Goal: Task Accomplishment & Management: Manage account settings

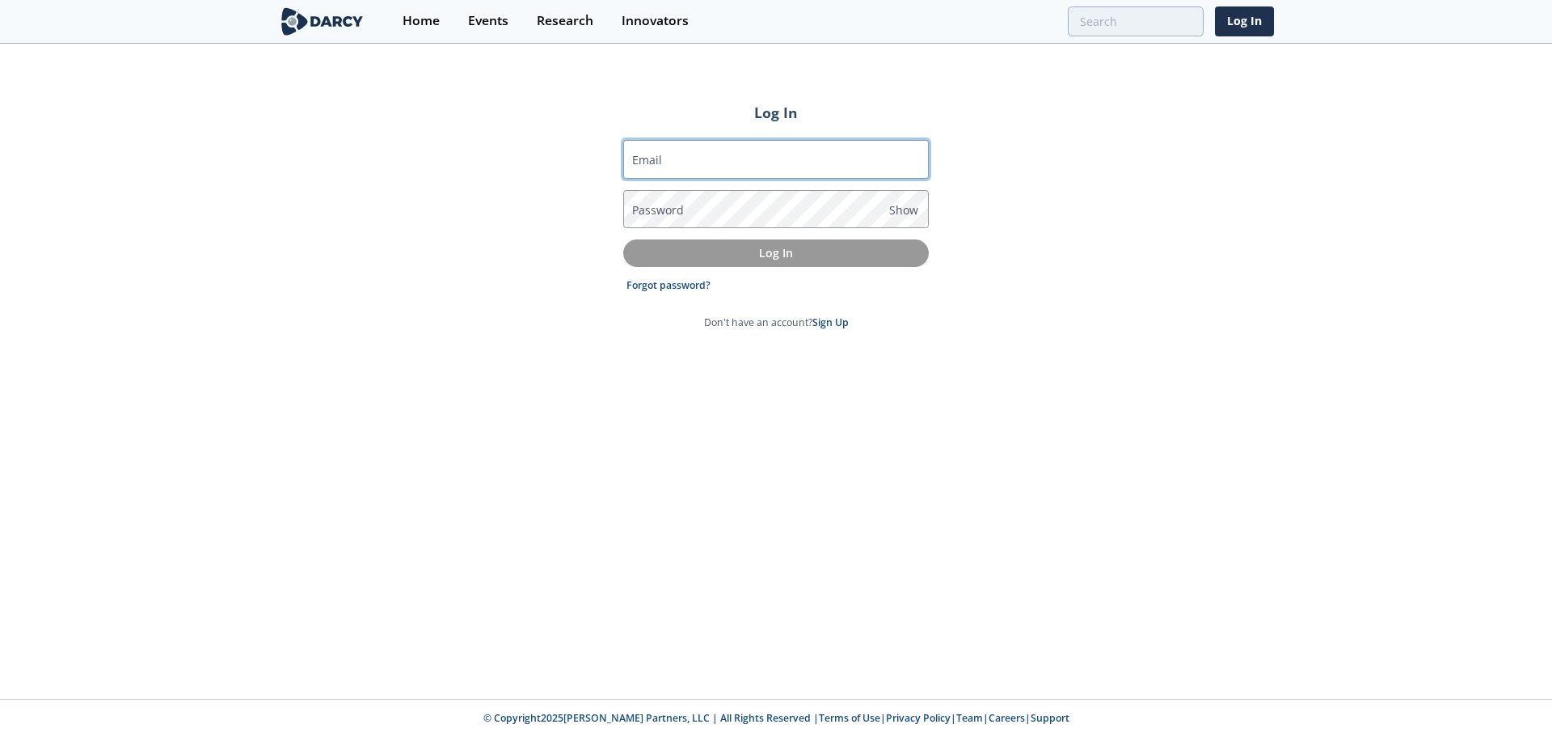
click at [783, 174] on input "Email" at bounding box center [776, 159] width 306 height 39
type input "[PERSON_NAME][EMAIL_ADDRESS][PERSON_NAME][DOMAIN_NAME]"
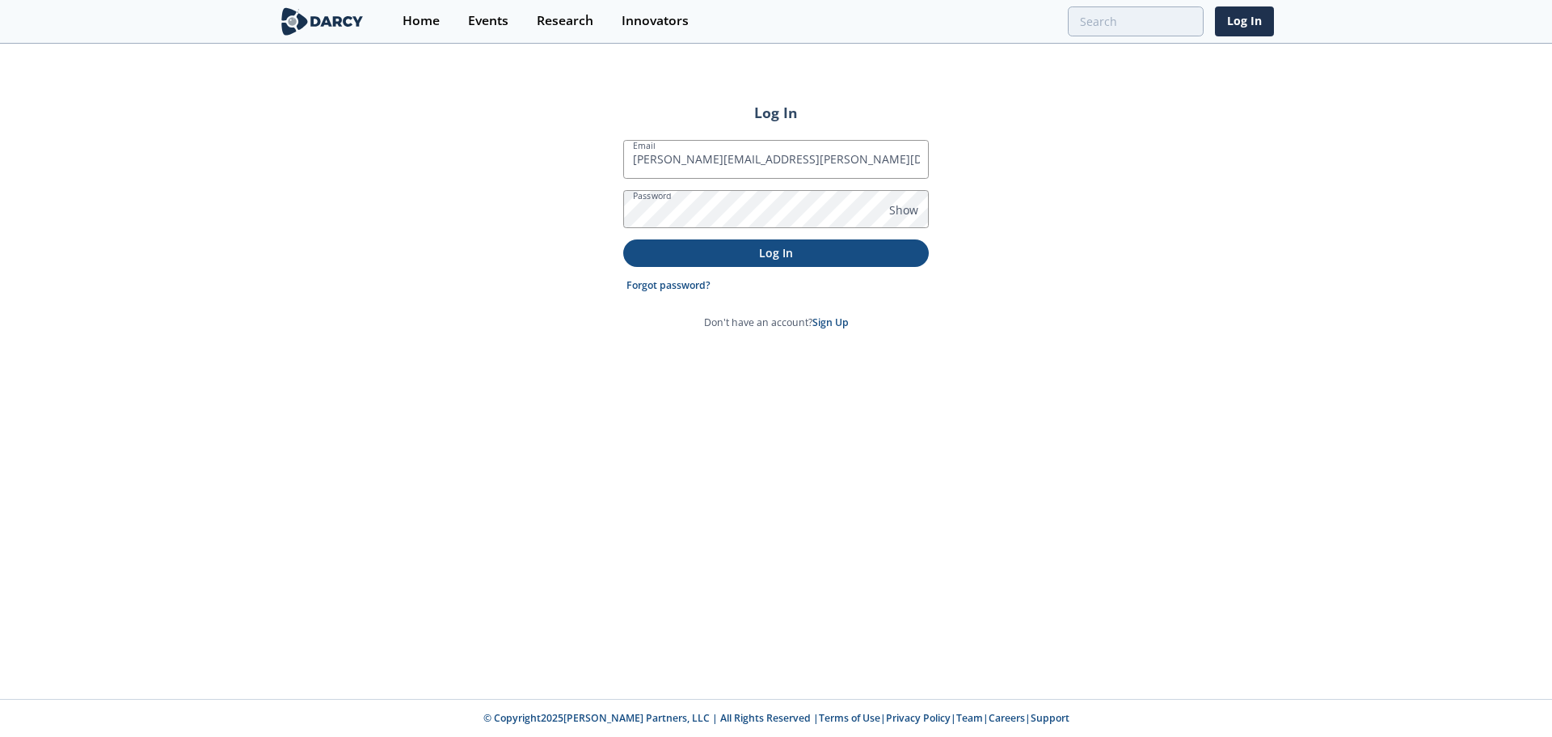
click at [821, 256] on p "Log In" at bounding box center [776, 252] width 283 height 17
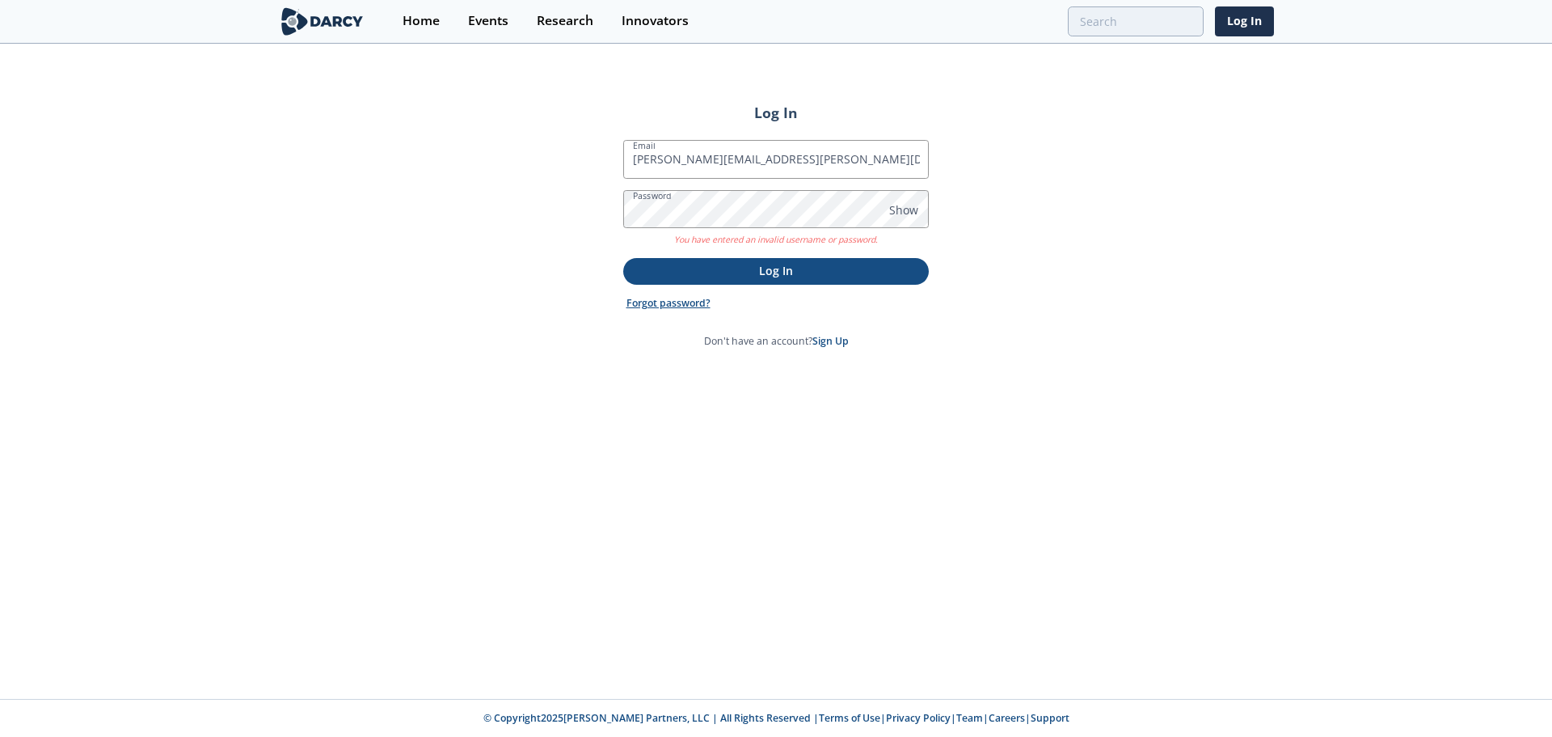
click at [686, 305] on link "Forgot password?" at bounding box center [669, 303] width 84 height 15
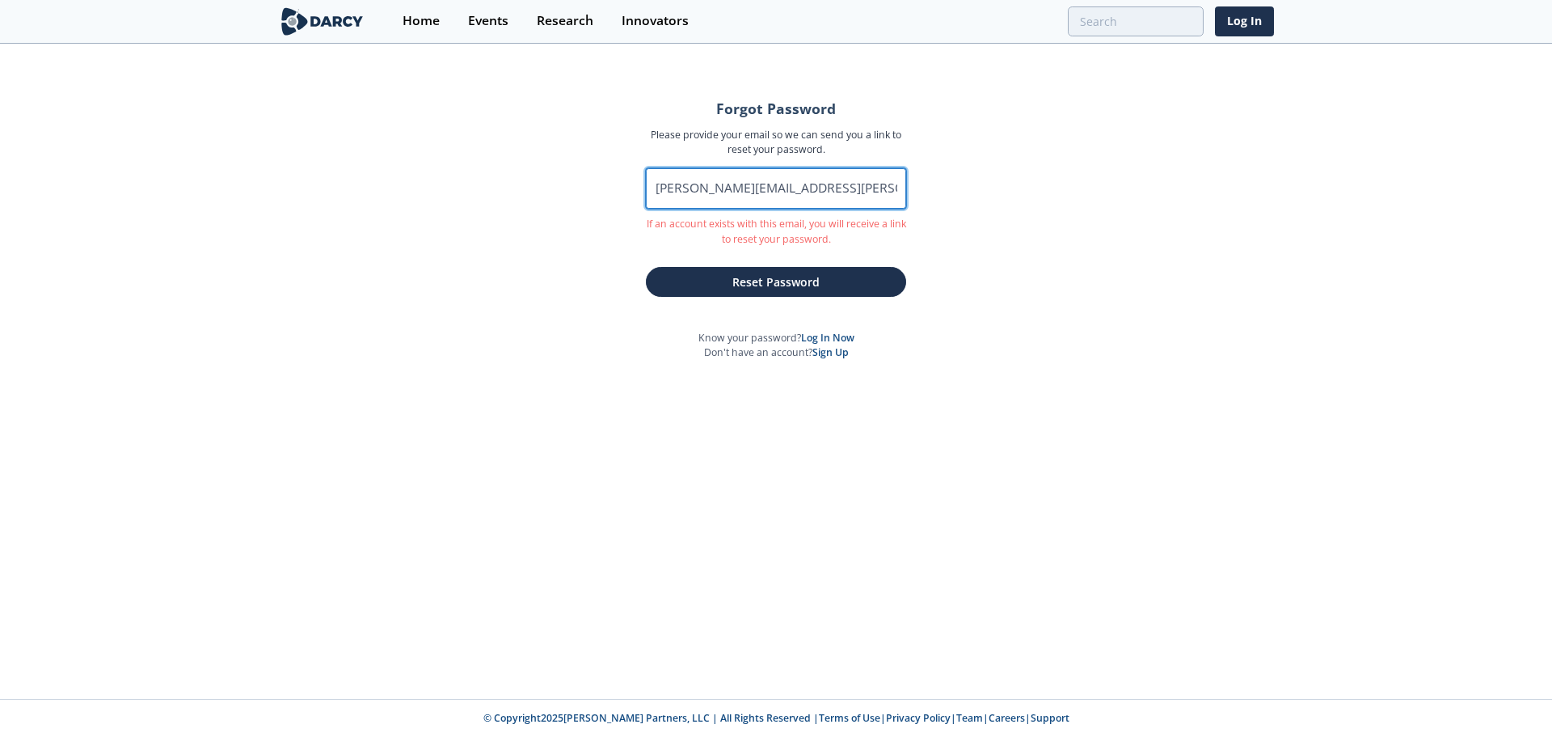
click at [872, 185] on input "[PERSON_NAME][EMAIL_ADDRESS][PERSON_NAME][DOMAIN_NAME]" at bounding box center [776, 188] width 260 height 40
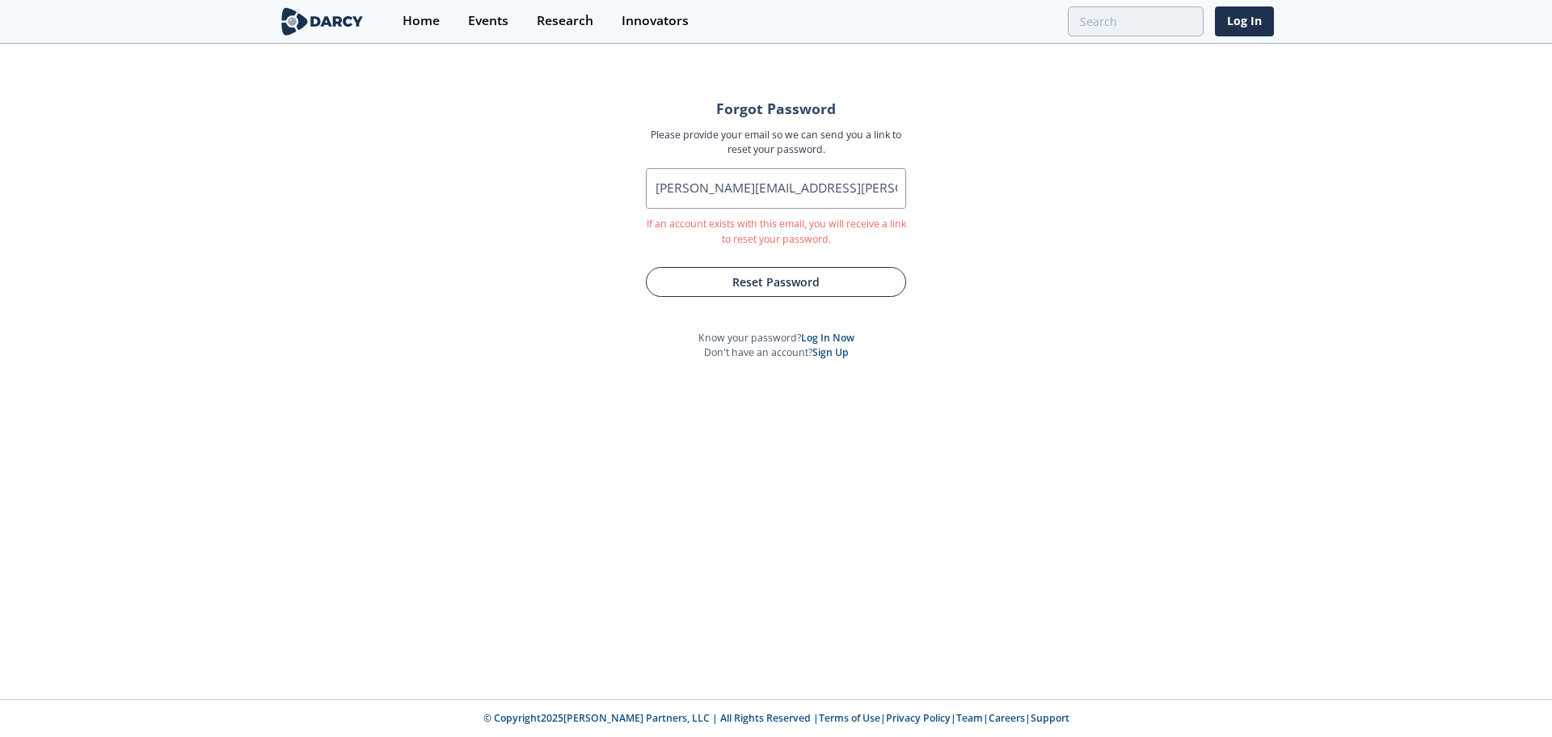
click at [844, 275] on button "Reset Password" at bounding box center [776, 282] width 260 height 30
